Goal: Information Seeking & Learning: Check status

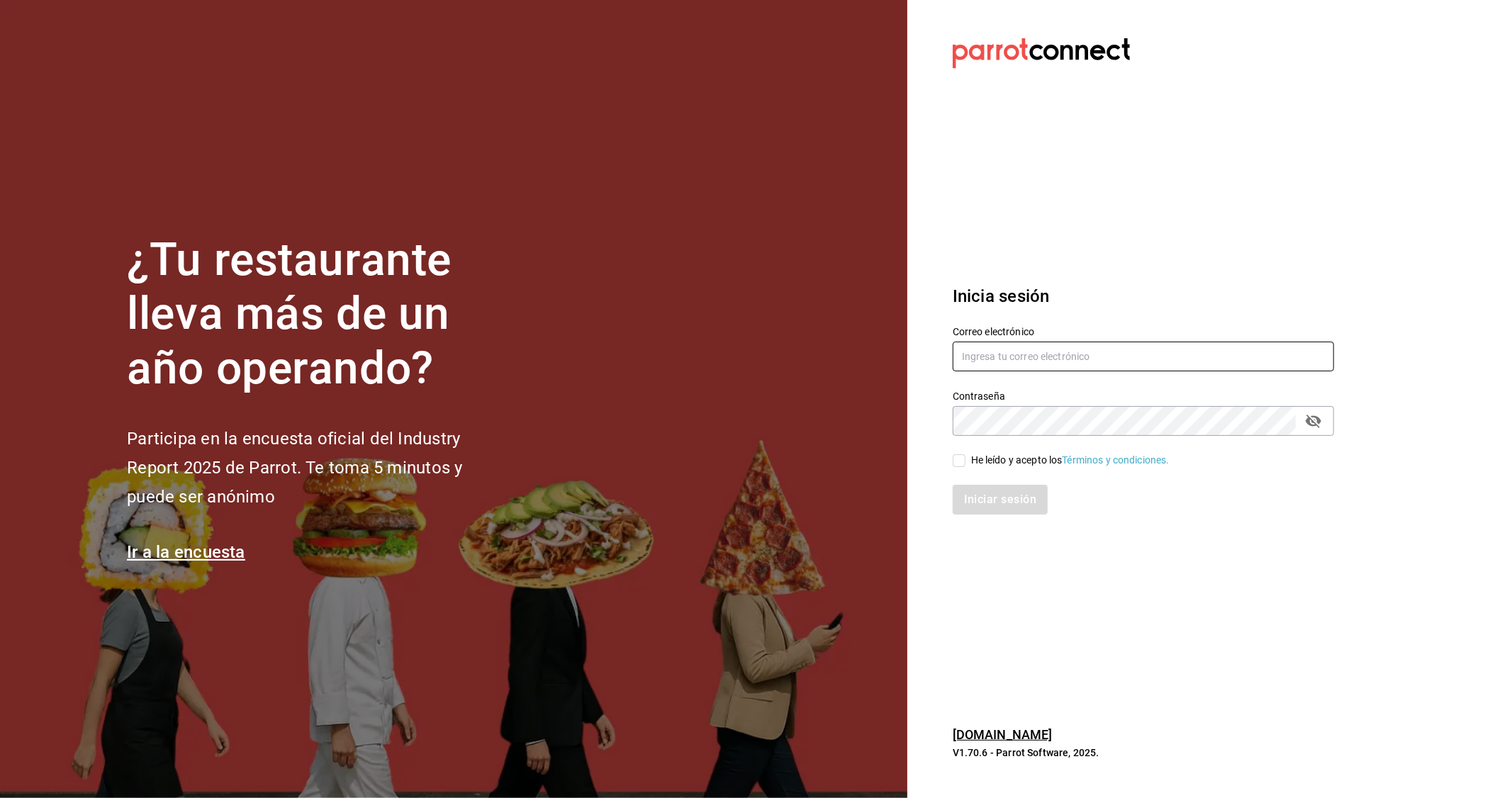
click at [974, 351] on input "text" at bounding box center [1143, 357] width 381 height 30
type input "[EMAIL_ADDRESS][DOMAIN_NAME]"
click at [958, 457] on input "He leído y acepto los Términos y condiciones." at bounding box center [959, 460] width 13 height 13
checkbox input "true"
click at [967, 484] on div "Iniciar sesión" at bounding box center [1134, 490] width 398 height 47
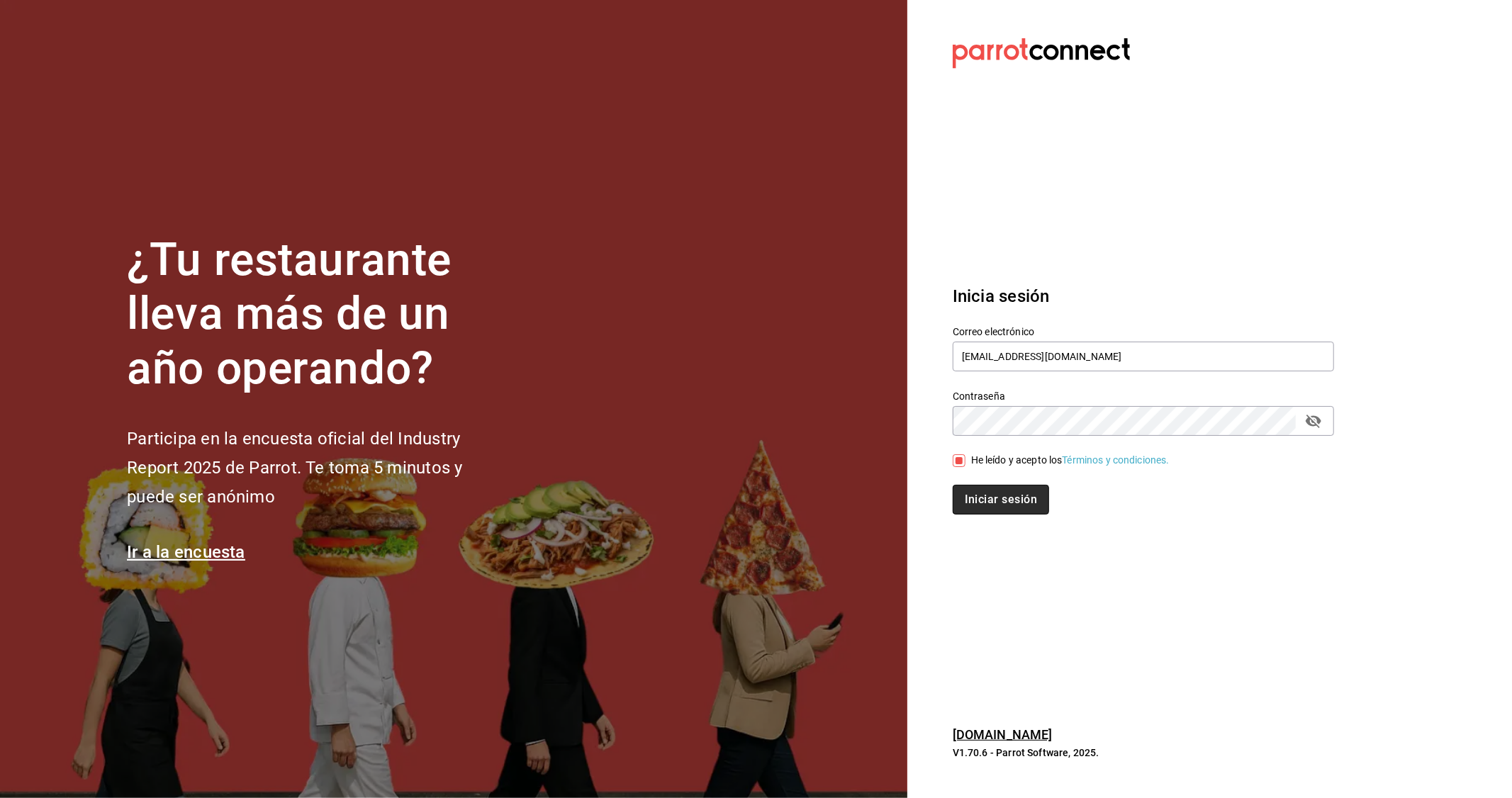
click at [966, 492] on button "Iniciar sesión" at bounding box center [1001, 499] width 97 height 30
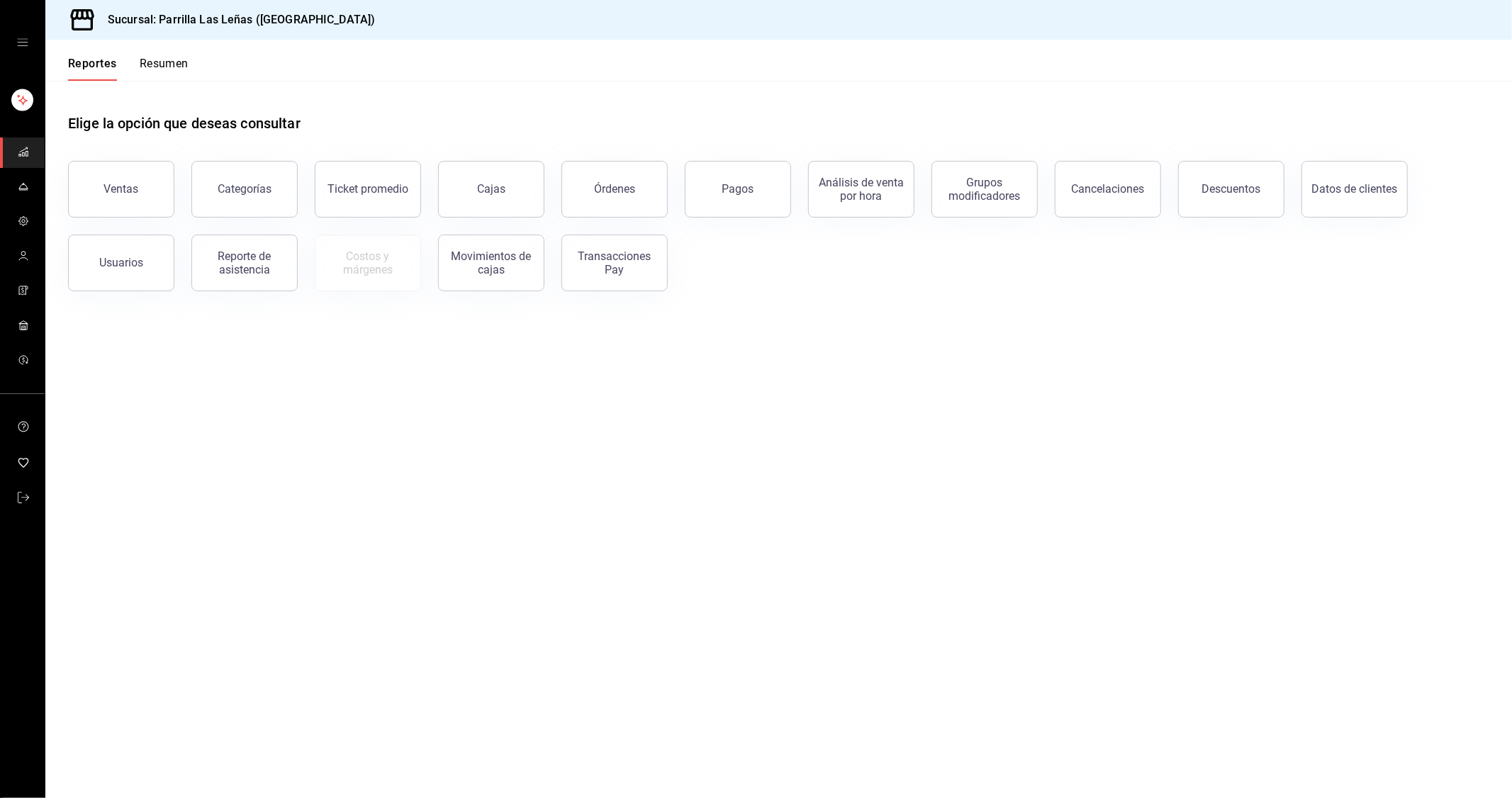
click at [473, 529] on main "Elige la opción que deseas consultar Ventas Categorías Ticket promedio Cajas Ór…" at bounding box center [778, 439] width 1466 height 717
click at [746, 187] on div "Pagos" at bounding box center [738, 188] width 32 height 13
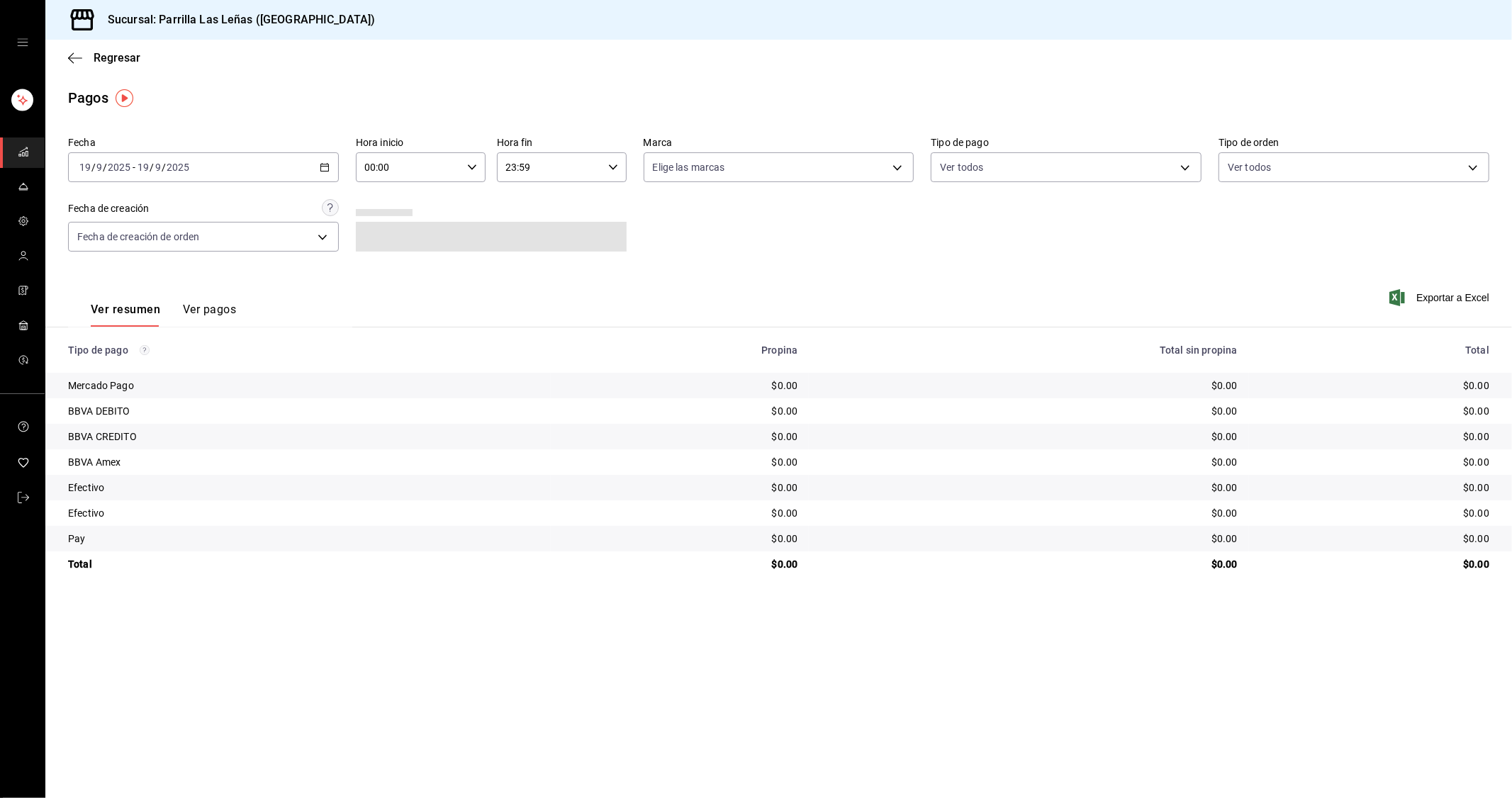
click at [129, 165] on input "2025" at bounding box center [119, 167] width 24 height 11
click at [156, 249] on span "Ayer" at bounding box center [135, 242] width 110 height 15
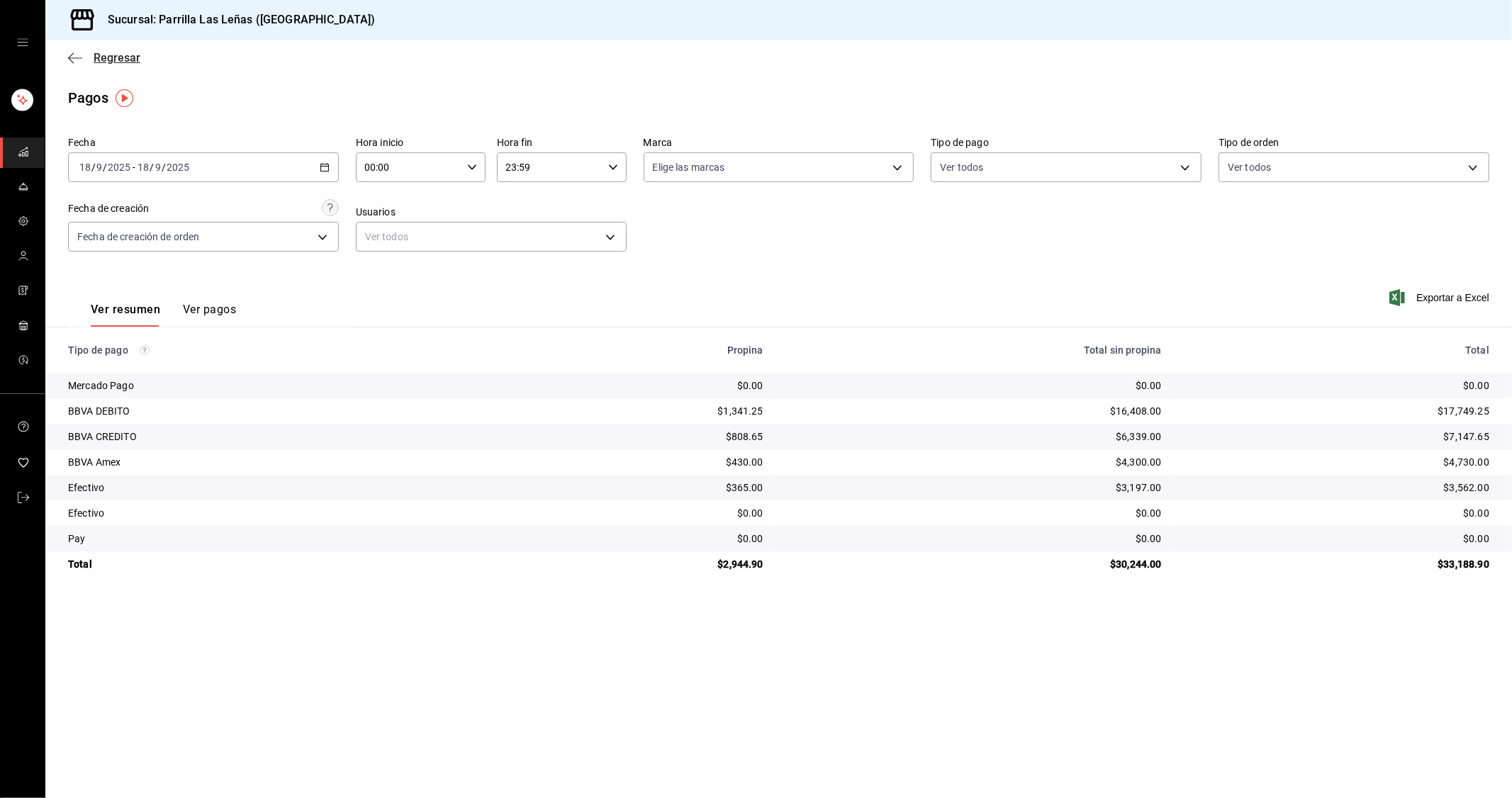
click at [82, 64] on icon "button" at bounding box center [75, 58] width 14 height 13
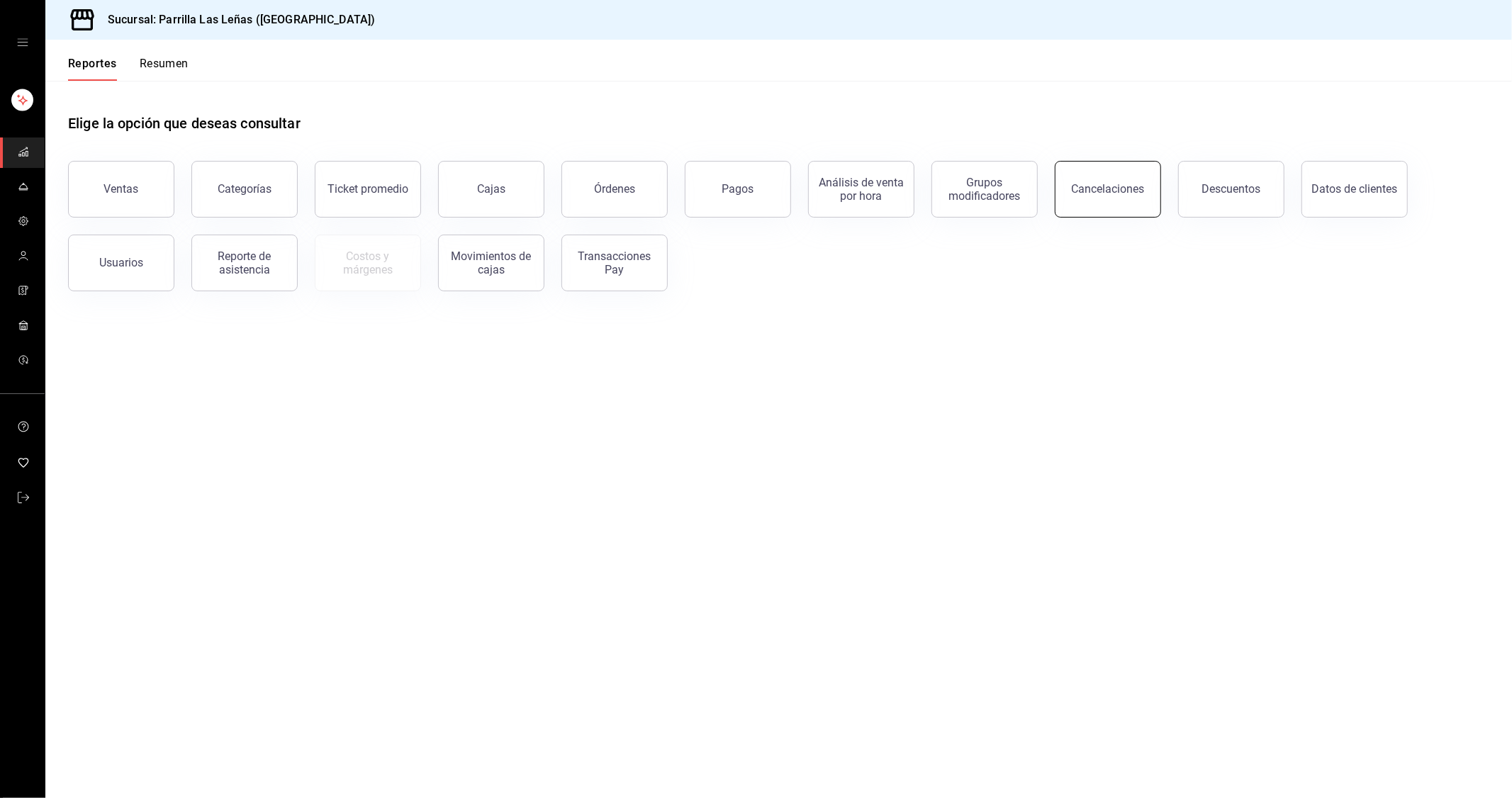
click at [1132, 192] on div "Cancelaciones" at bounding box center [1108, 188] width 73 height 13
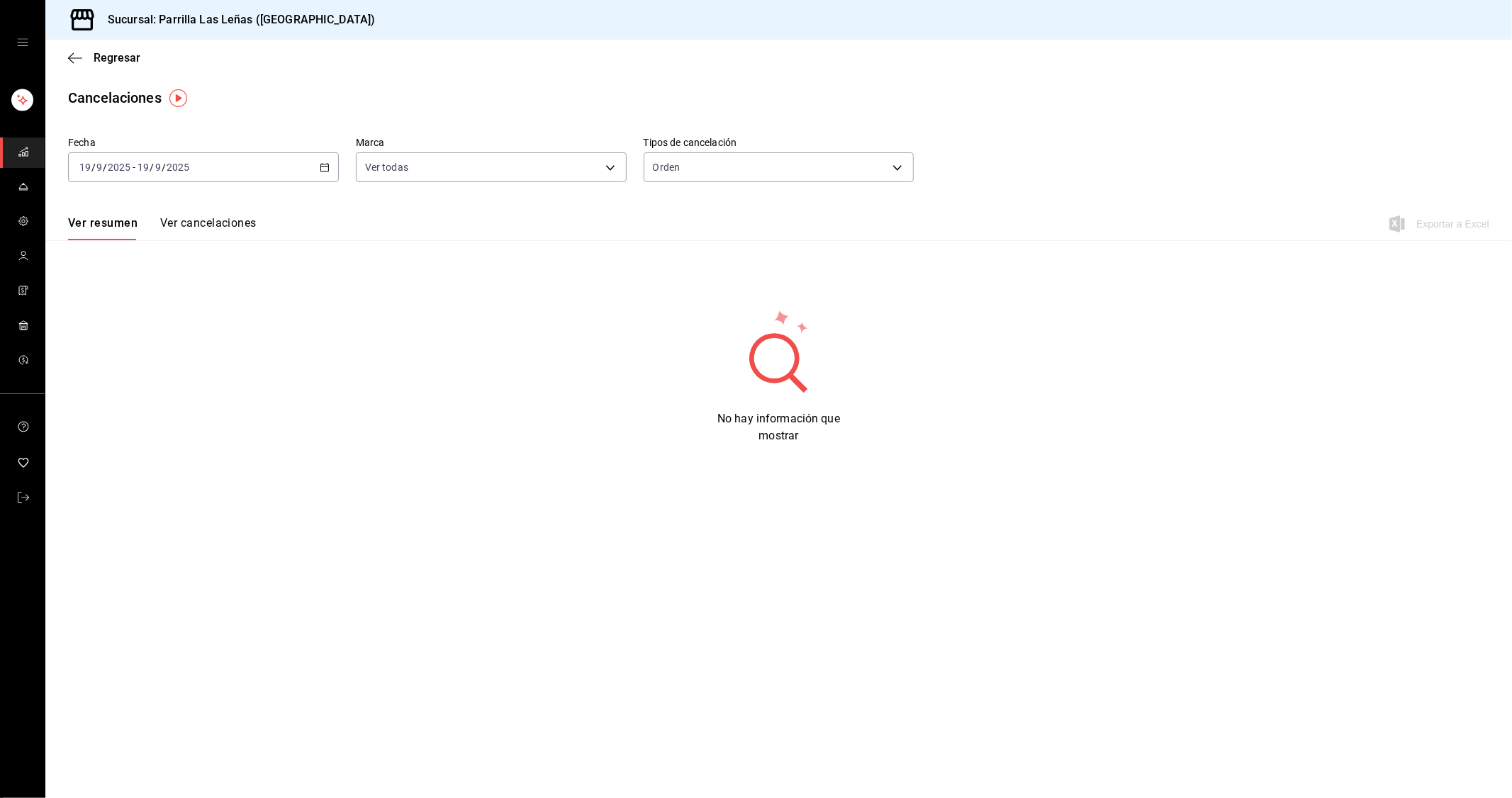
click at [287, 167] on div "2025-09-19 19 / 9 / 2025 - 2025-09-19 19 / 9 / 2025" at bounding box center [203, 168] width 271 height 30
click at [151, 253] on li "Ayer" at bounding box center [135, 242] width 133 height 32
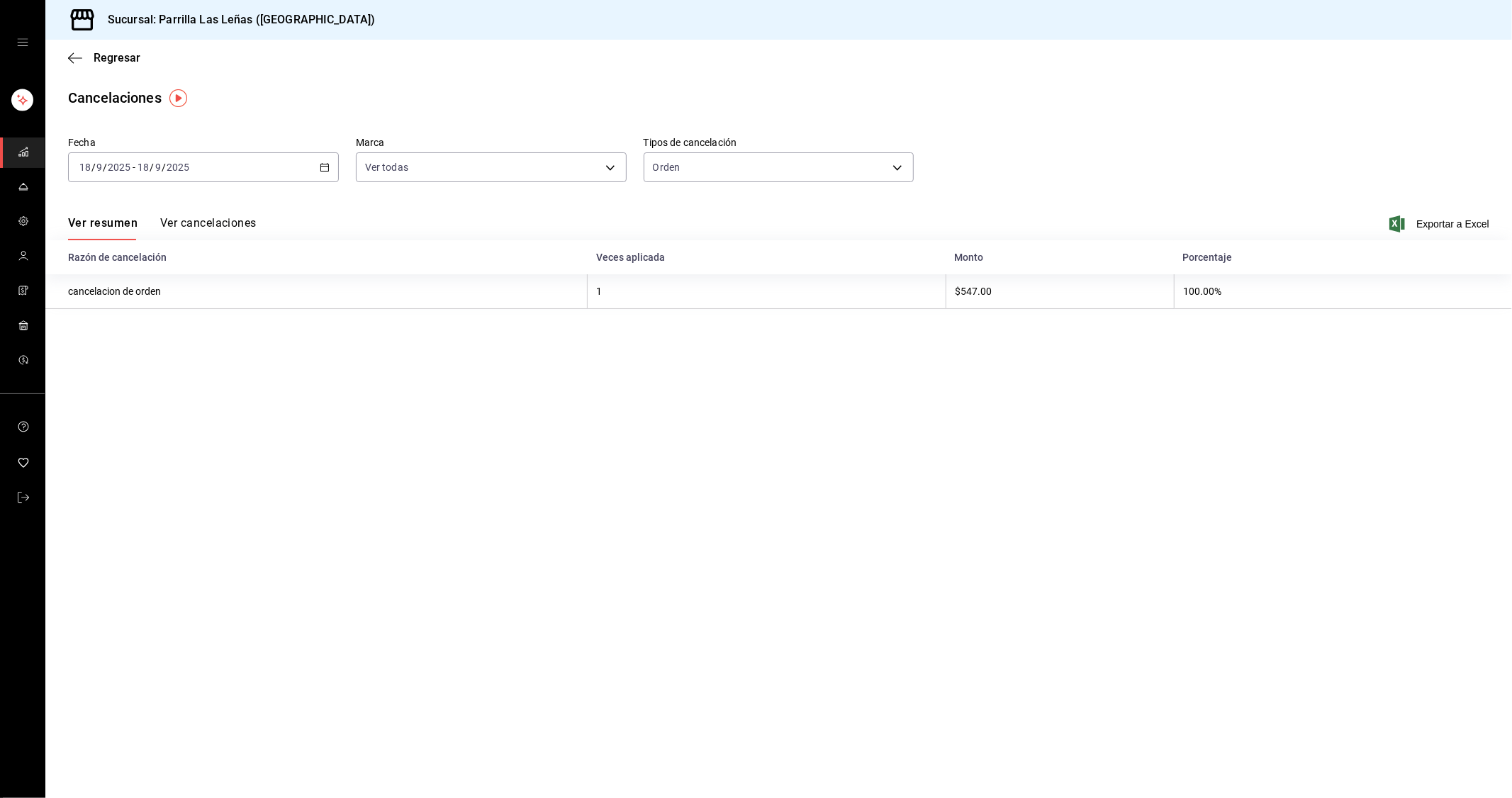
click at [707, 526] on main "Regresar Cancelaciones Fecha 2025-09-18 18 / 9 / 2025 - 2025-09-18 18 / 9 / 202…" at bounding box center [778, 418] width 1466 height 758
click at [975, 249] on th "Monto" at bounding box center [1060, 258] width 229 height 34
click at [965, 267] on th "Monto" at bounding box center [1060, 258] width 229 height 34
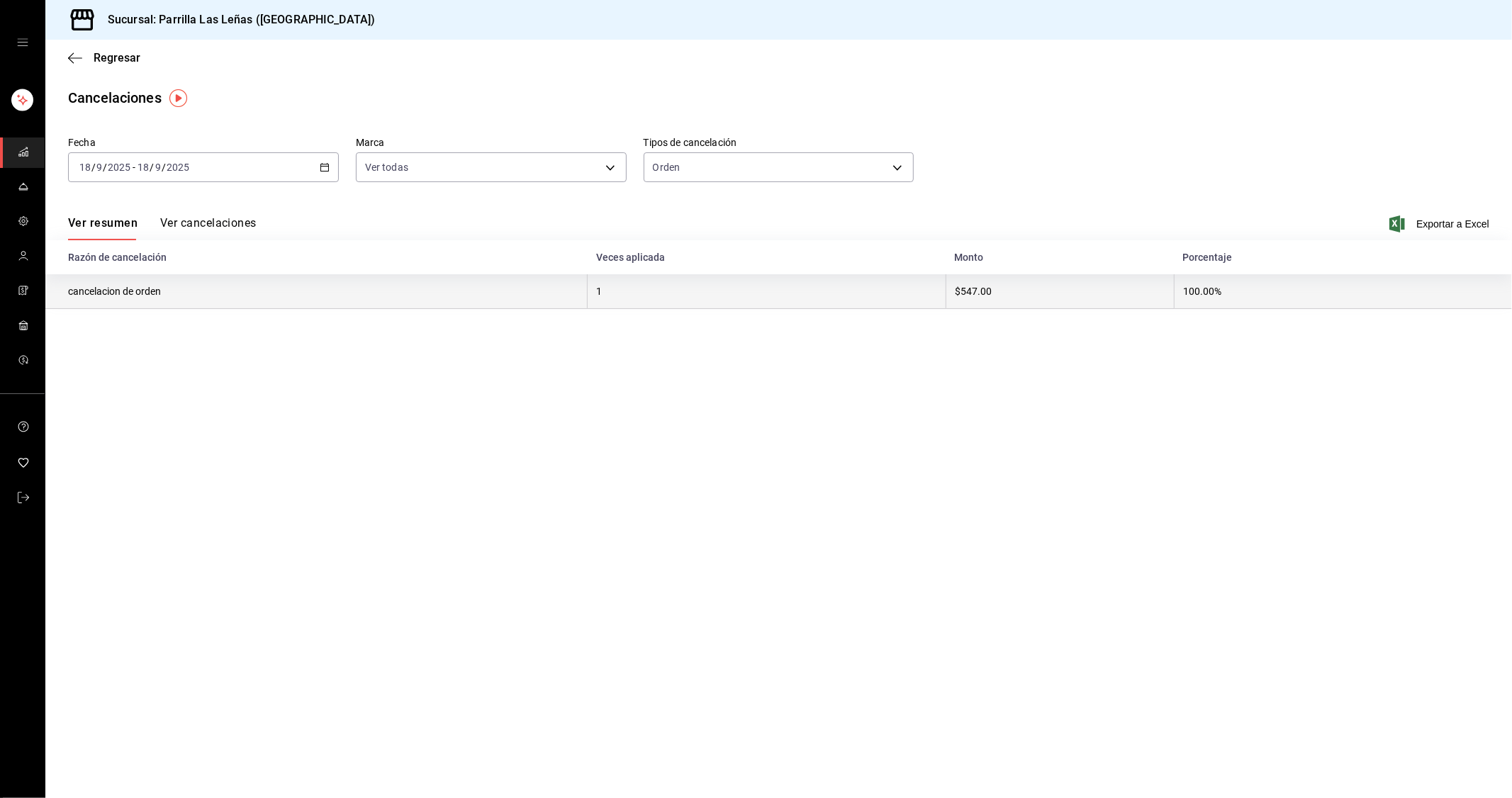
click at [951, 285] on th "$547.00" at bounding box center [1060, 292] width 229 height 35
click at [717, 308] on th "1" at bounding box center [766, 292] width 359 height 35
click at [114, 288] on th "cancelacion de orden" at bounding box center [316, 292] width 542 height 35
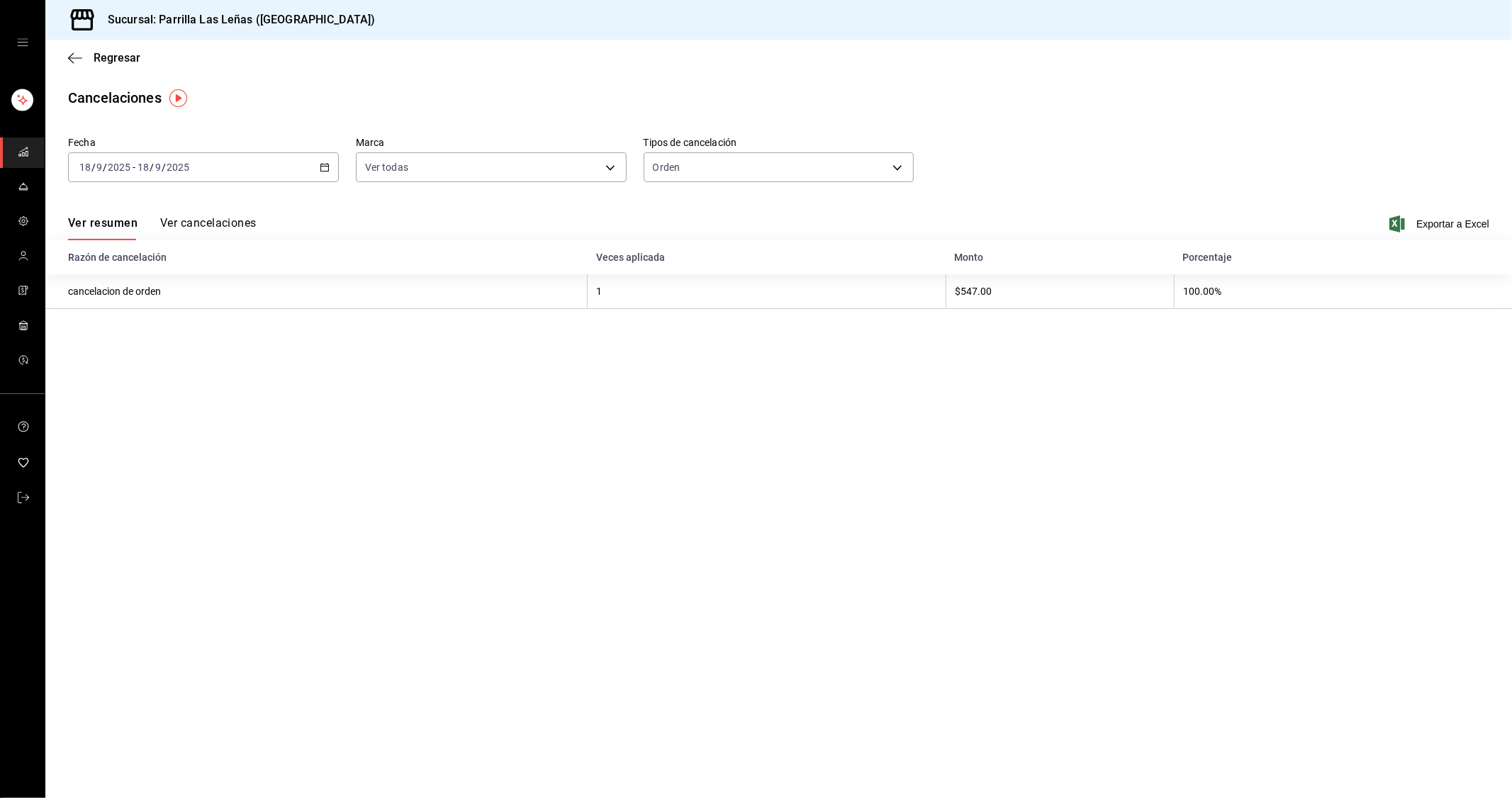
click at [202, 223] on button "Ver cancelaciones" at bounding box center [208, 228] width 97 height 24
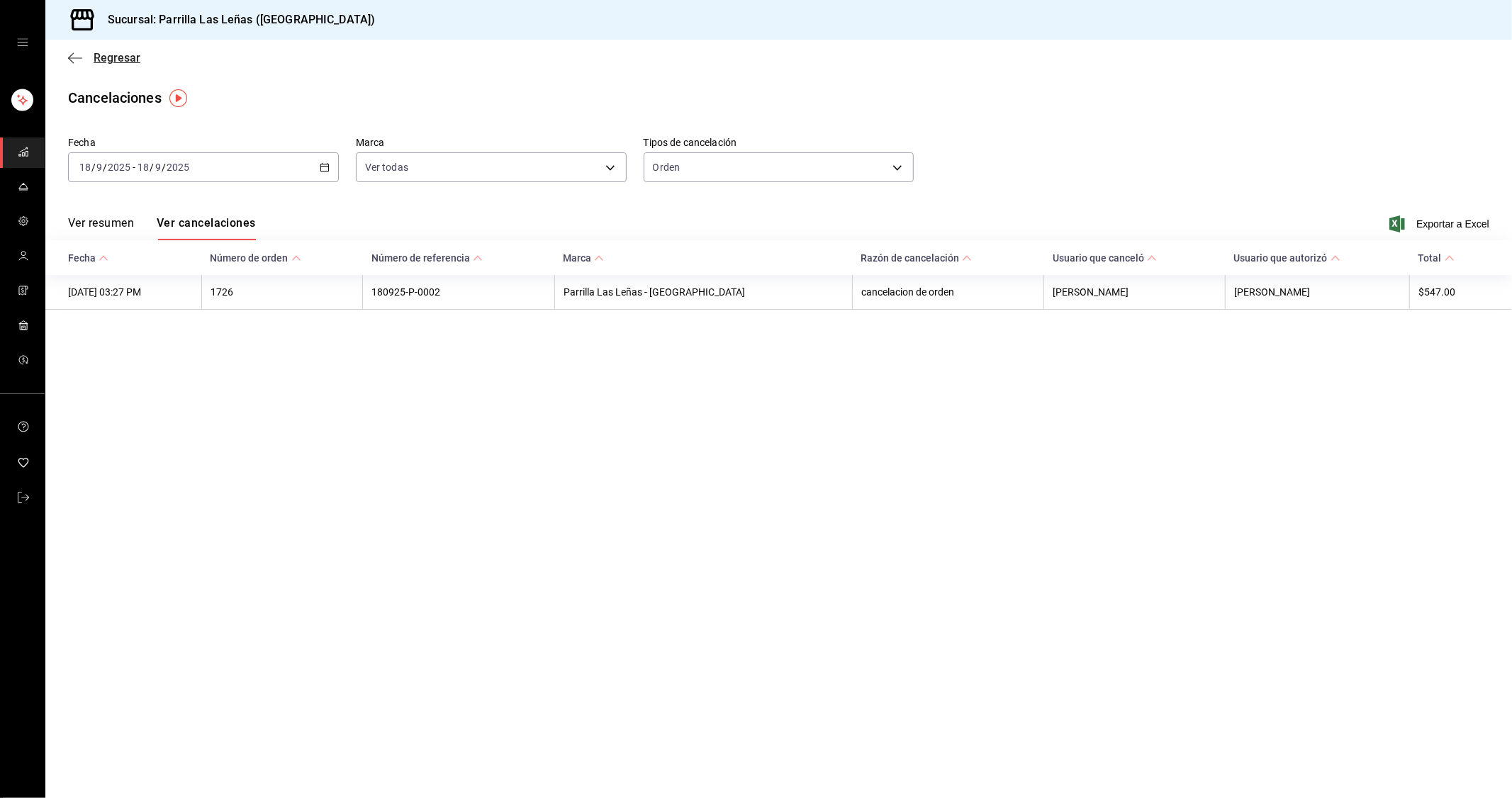
click at [82, 65] on span "Regresar" at bounding box center [104, 57] width 72 height 13
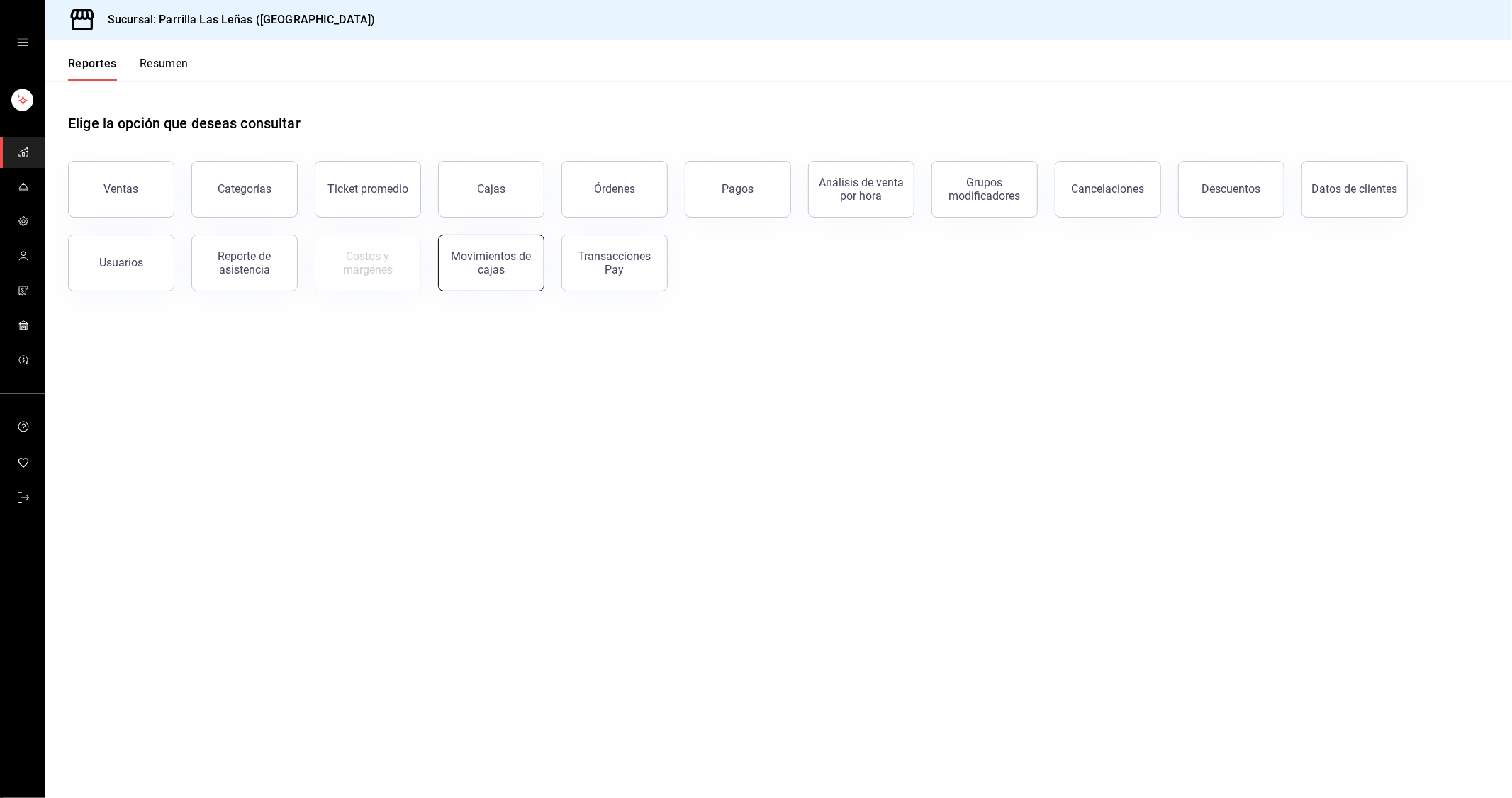
click at [523, 250] on div "Movimientos de cajas" at bounding box center [491, 263] width 88 height 27
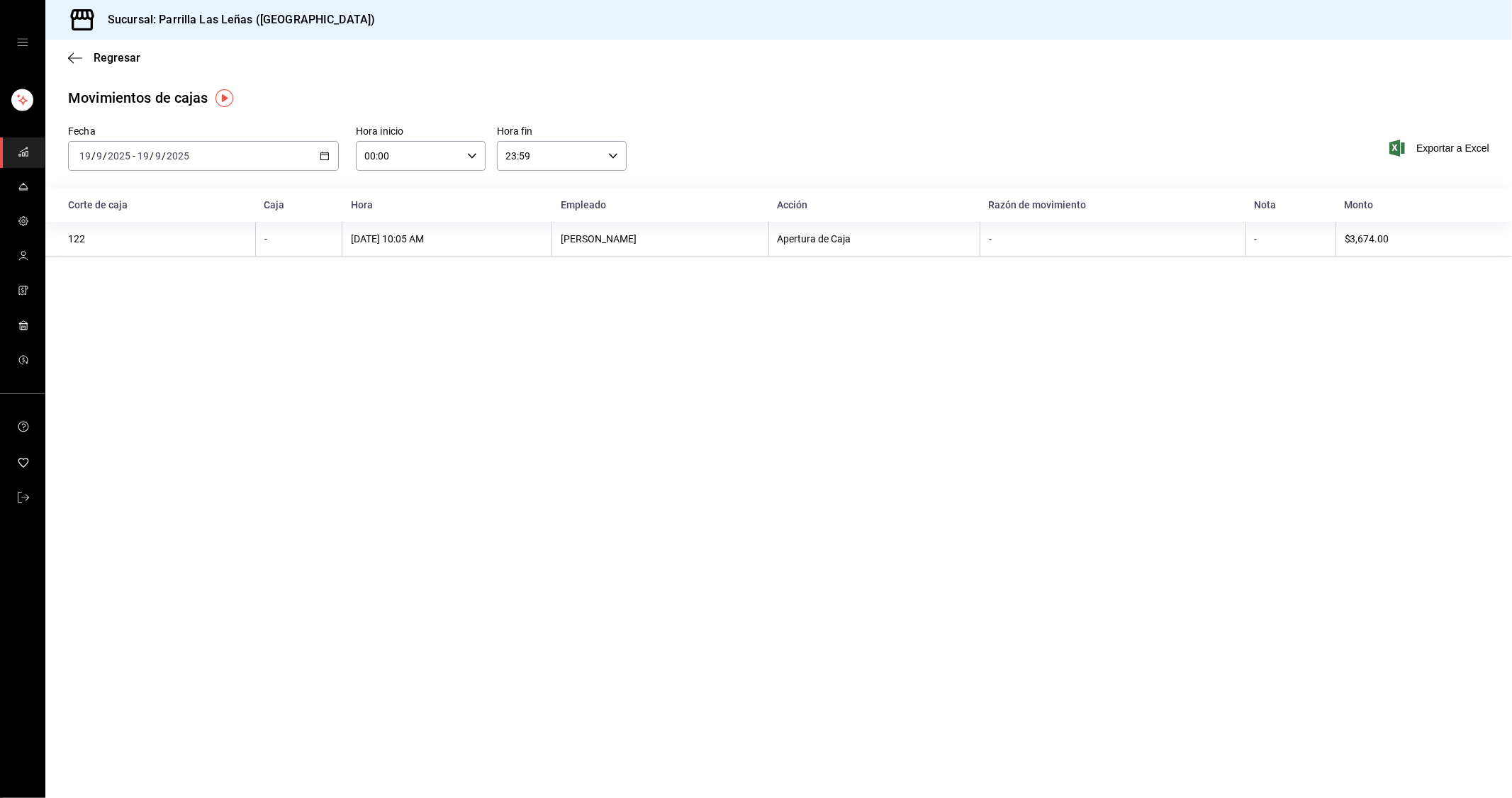
click at [523, 250] on th "19/09/2025 10:05 AM" at bounding box center [447, 239] width 210 height 35
click at [320, 154] on icon "button" at bounding box center [325, 156] width 10 height 10
click at [128, 237] on span "Ayer" at bounding box center [135, 231] width 110 height 15
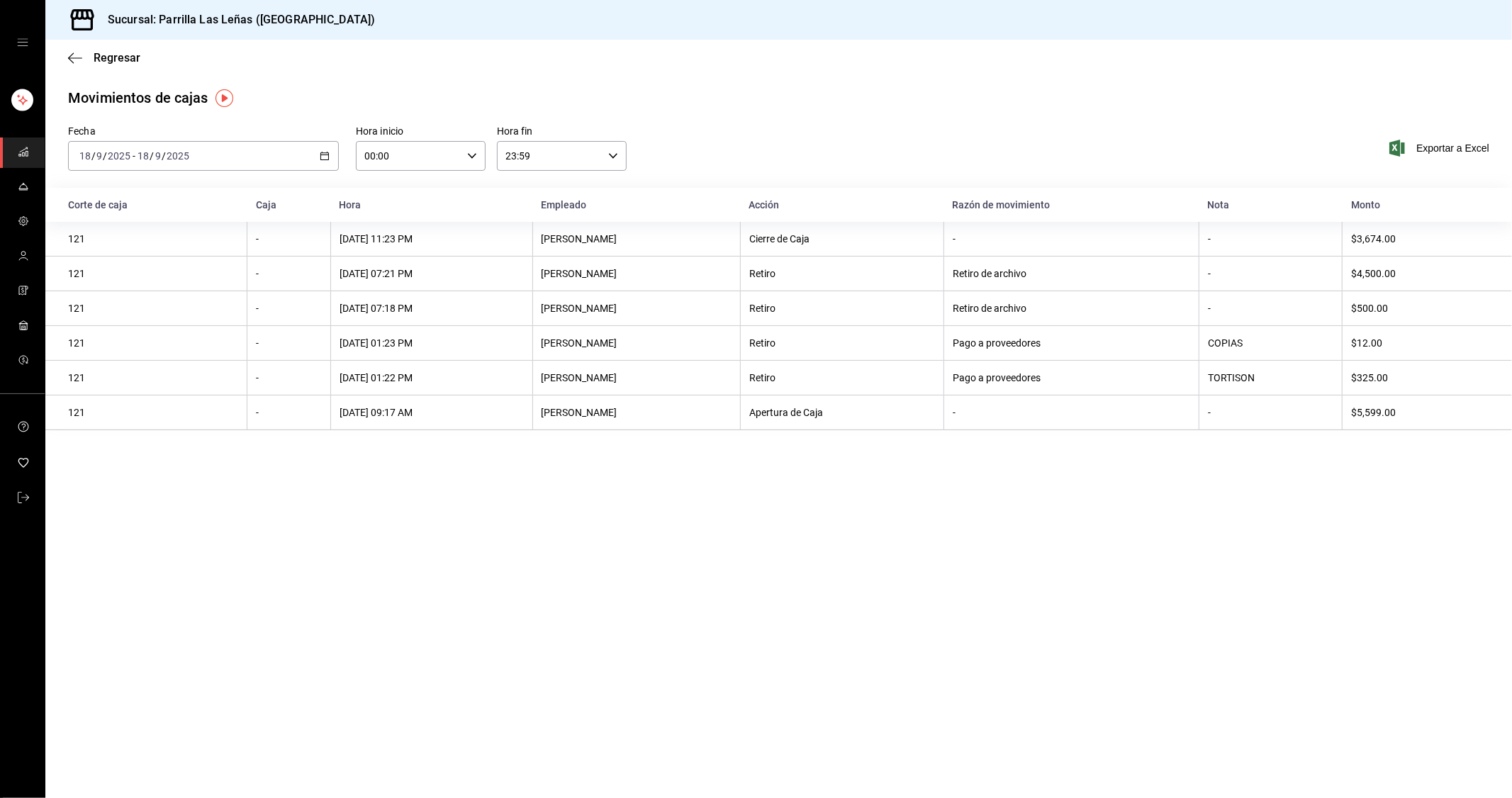
click at [616, 794] on main "Regresar Movimientos de cajas Fecha 2025-09-18 18 / 9 / 2025 - 2025-09-18 18 / …" at bounding box center [778, 418] width 1466 height 758
click at [807, 541] on main "Regresar Movimientos de cajas Fecha 2025-09-18 18 / 9 / 2025 - 2025-09-18 18 / …" at bounding box center [778, 418] width 1466 height 758
